Goal: Navigation & Orientation: Find specific page/section

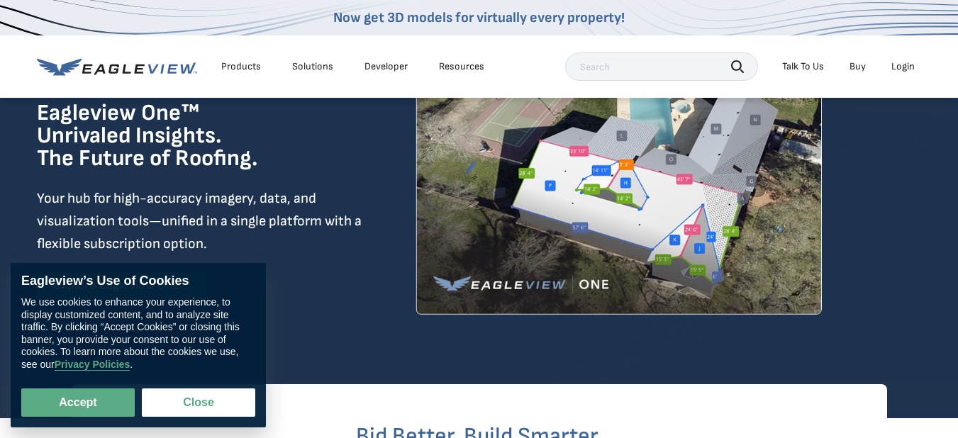
scroll to position [142, 0]
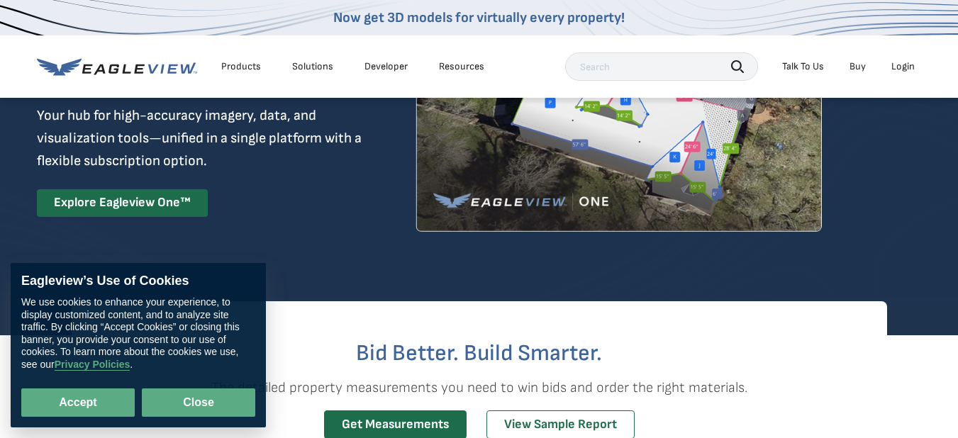
click at [186, 399] on button "Close" at bounding box center [198, 402] width 113 height 28
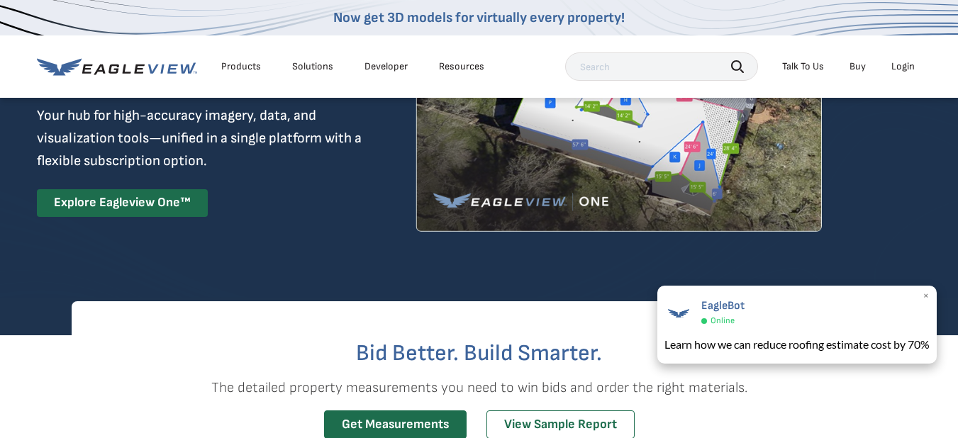
click at [838, 301] on div "EagleBot Online" at bounding box center [796, 311] width 265 height 31
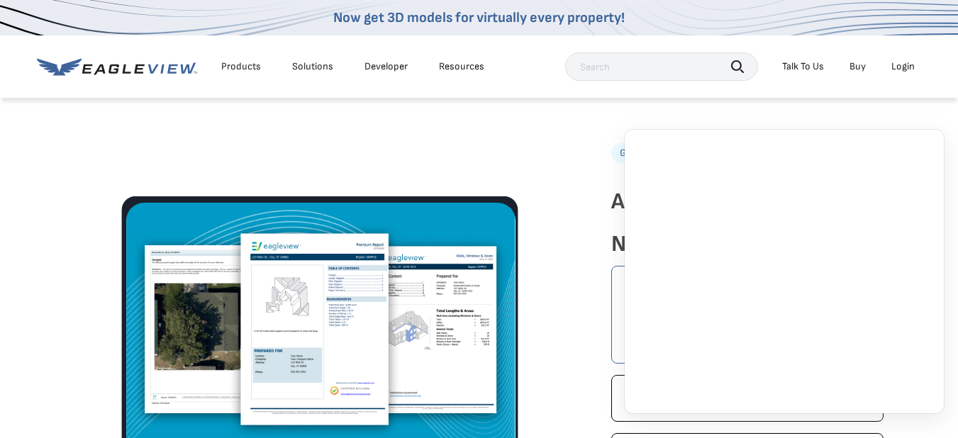
scroll to position [1937, 0]
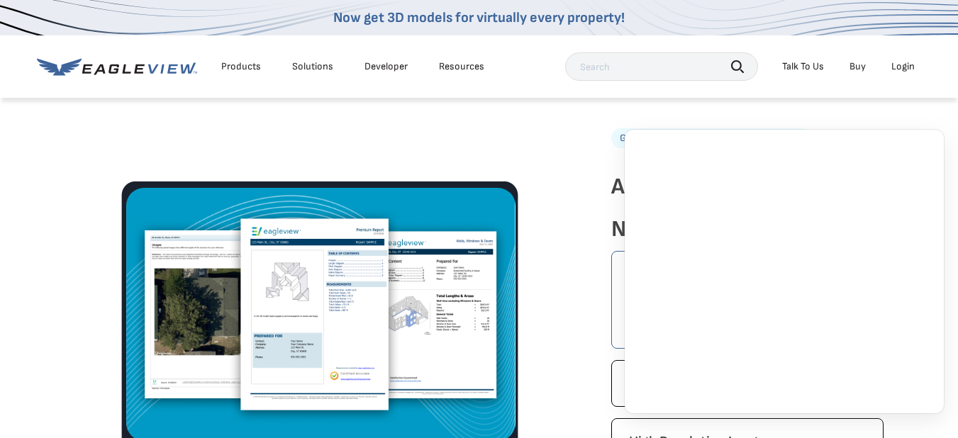
click at [211, 40] on div "Products Solutions Developer Resources Search Talk To Us Buy Login" at bounding box center [479, 66] width 885 height 62
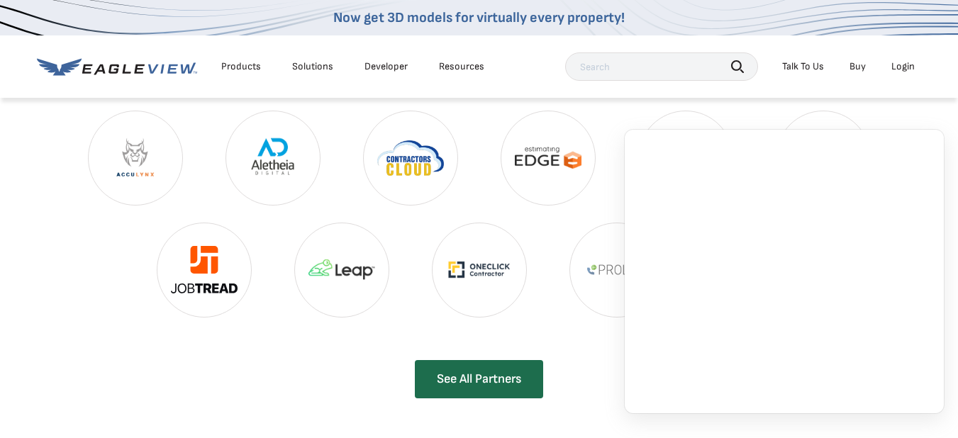
scroll to position [3167, 0]
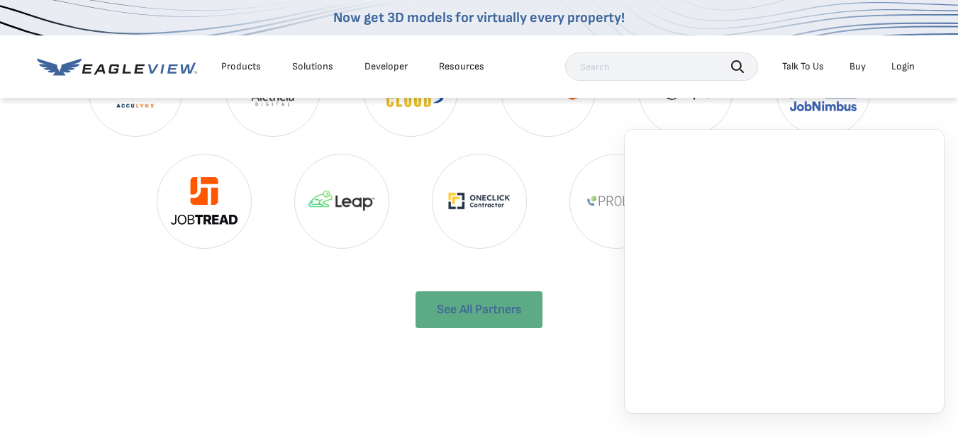
click at [500, 291] on link "See All Partners" at bounding box center [478, 309] width 127 height 37
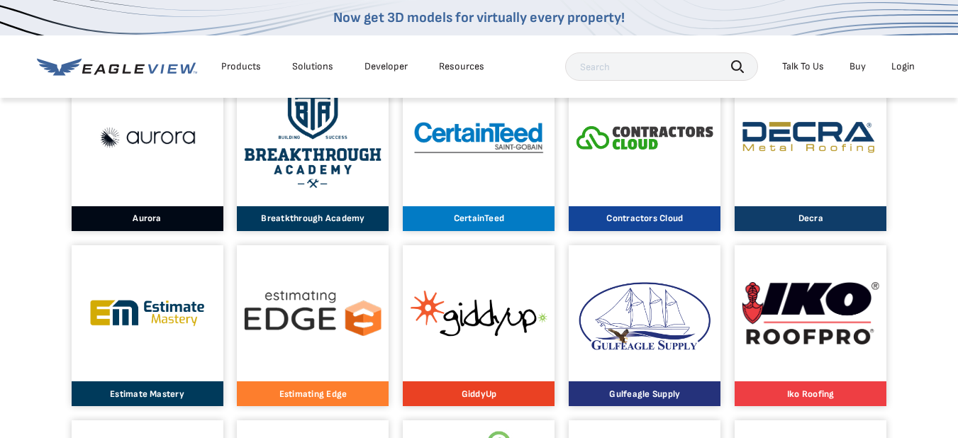
scroll to position [803, 0]
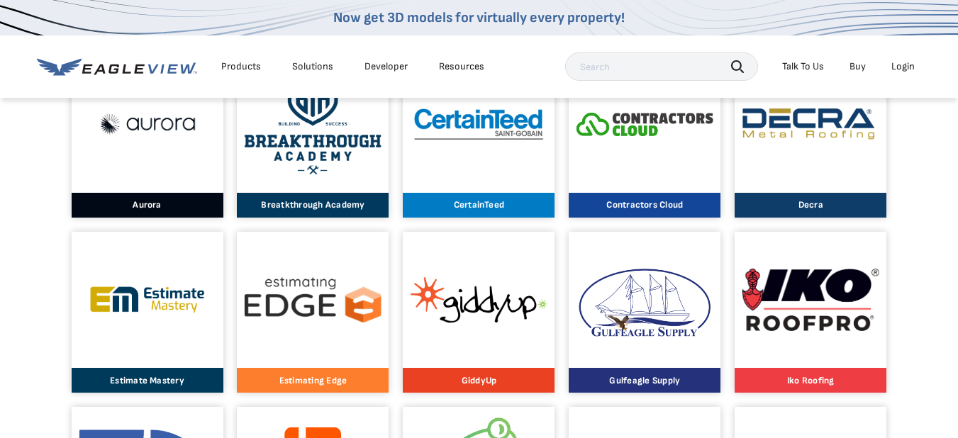
click at [124, 284] on img at bounding box center [147, 299] width 137 height 50
